Goal: Navigation & Orientation: Find specific page/section

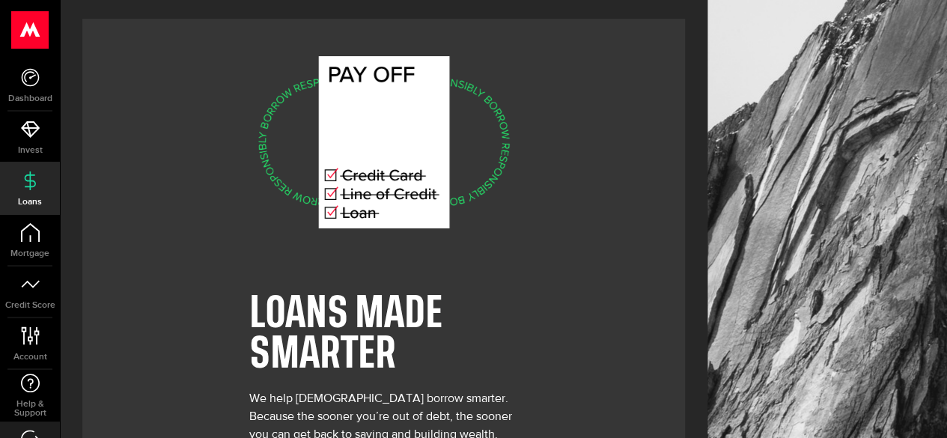
click at [189, 308] on div "LOANS MADE SMARTER We help [DEMOGRAPHIC_DATA] borrow smarter. Because the soone…" at bounding box center [383, 270] width 603 height 502
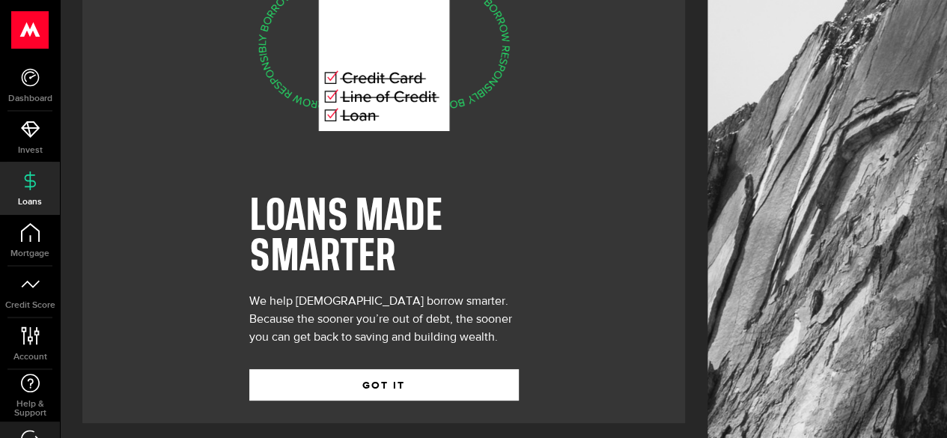
scroll to position [103, 0]
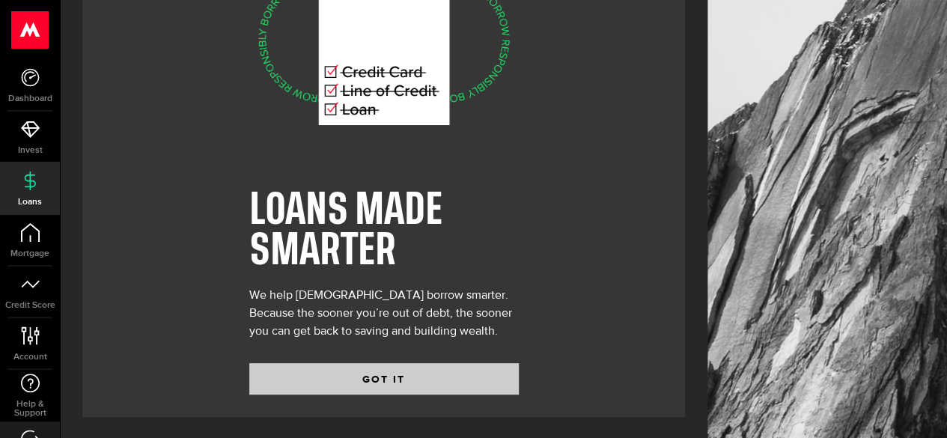
click at [307, 386] on button "GOT IT" at bounding box center [384, 378] width 270 height 31
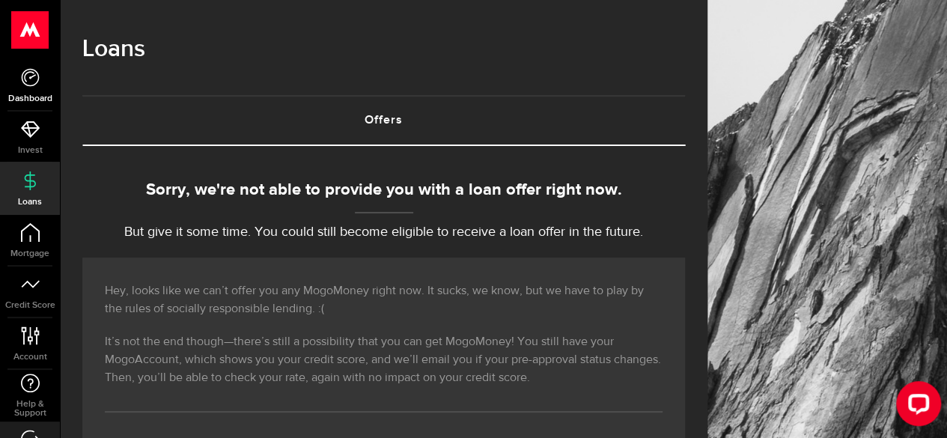
click at [36, 82] on use at bounding box center [30, 77] width 18 height 18
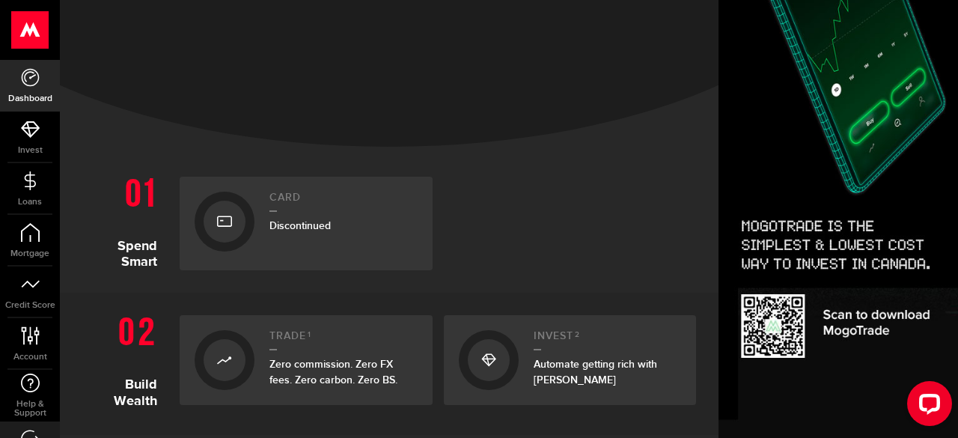
scroll to position [202, 0]
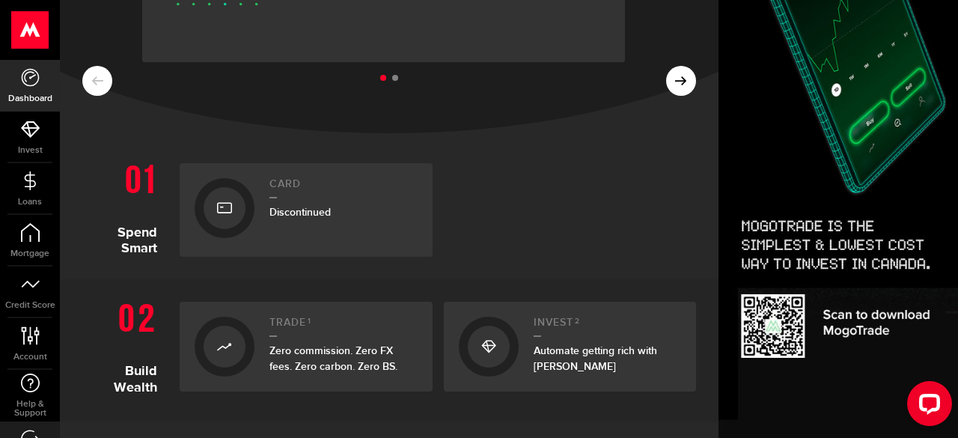
click at [281, 219] on div "Discontinued" at bounding box center [344, 212] width 148 height 16
click at [181, 226] on link "Card Discontinued" at bounding box center [306, 210] width 253 height 94
click at [138, 222] on h1 "Spend Smart" at bounding box center [125, 206] width 86 height 101
click at [219, 220] on div at bounding box center [225, 208] width 42 height 42
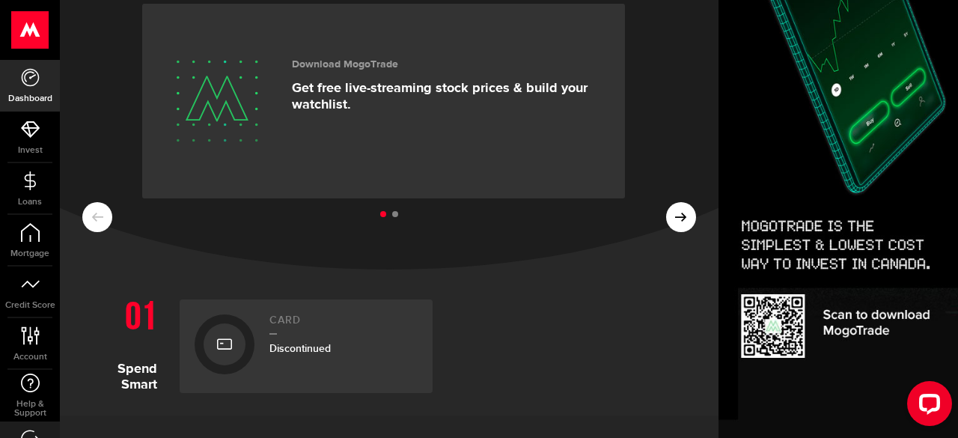
scroll to position [59, 0]
